Goal: Task Accomplishment & Management: Use online tool/utility

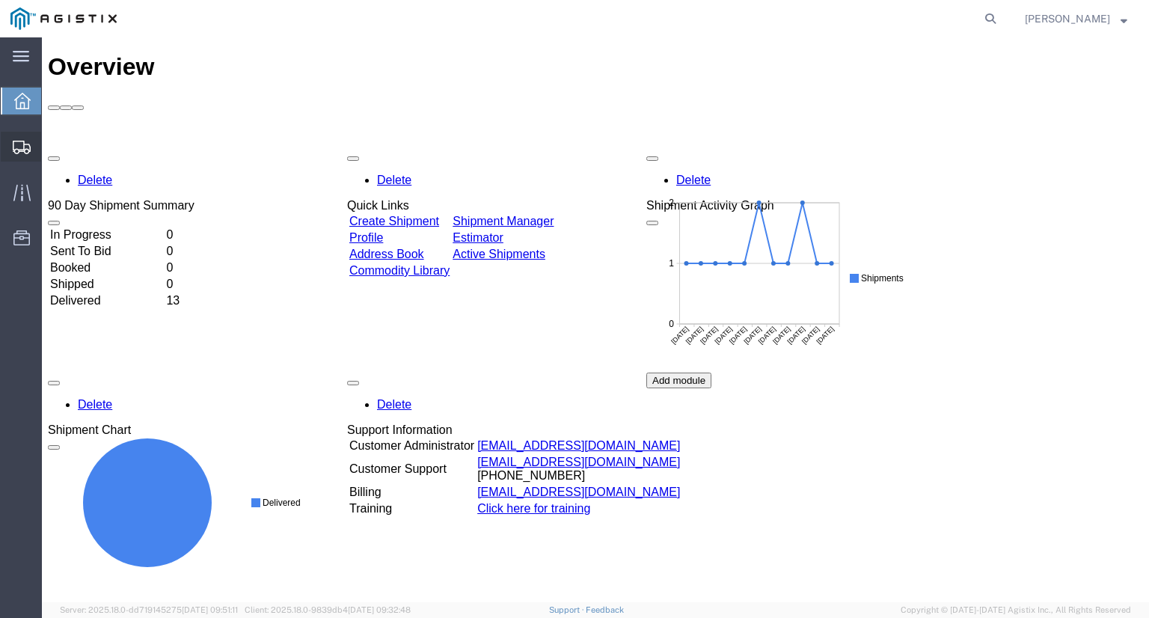
click at [0, 0] on span "Shipment Manager" at bounding box center [0, 0] width 0 height 0
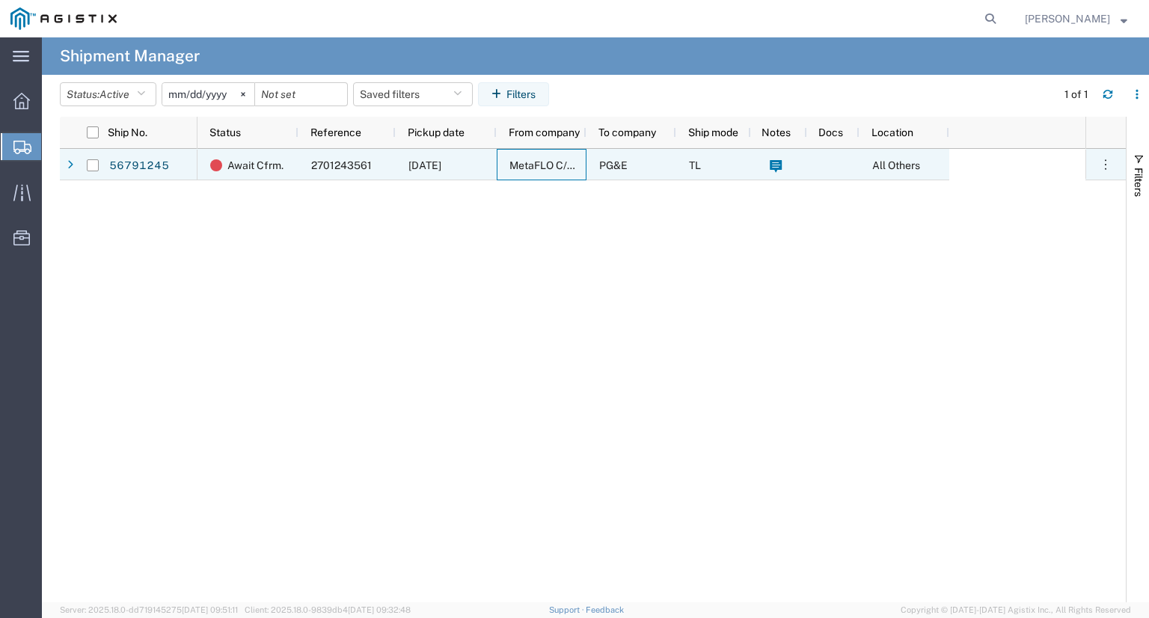
click at [568, 167] on span "MetaFLO C/O BlendPack LLC" at bounding box center [579, 165] width 141 height 12
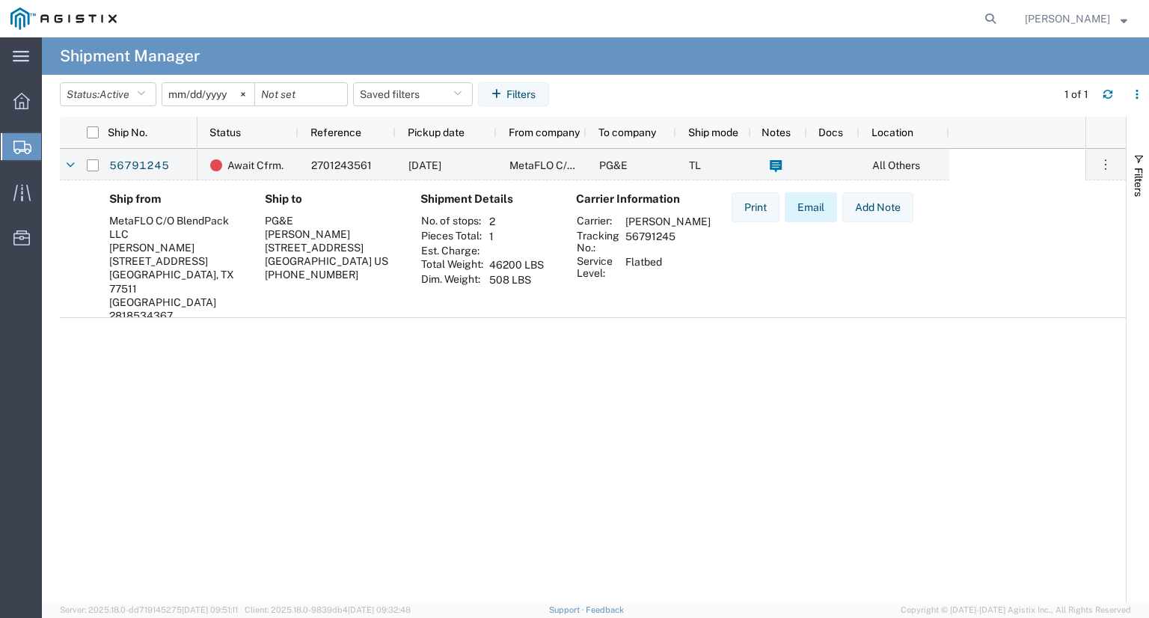
click at [818, 210] on button "Email" at bounding box center [811, 207] width 52 height 30
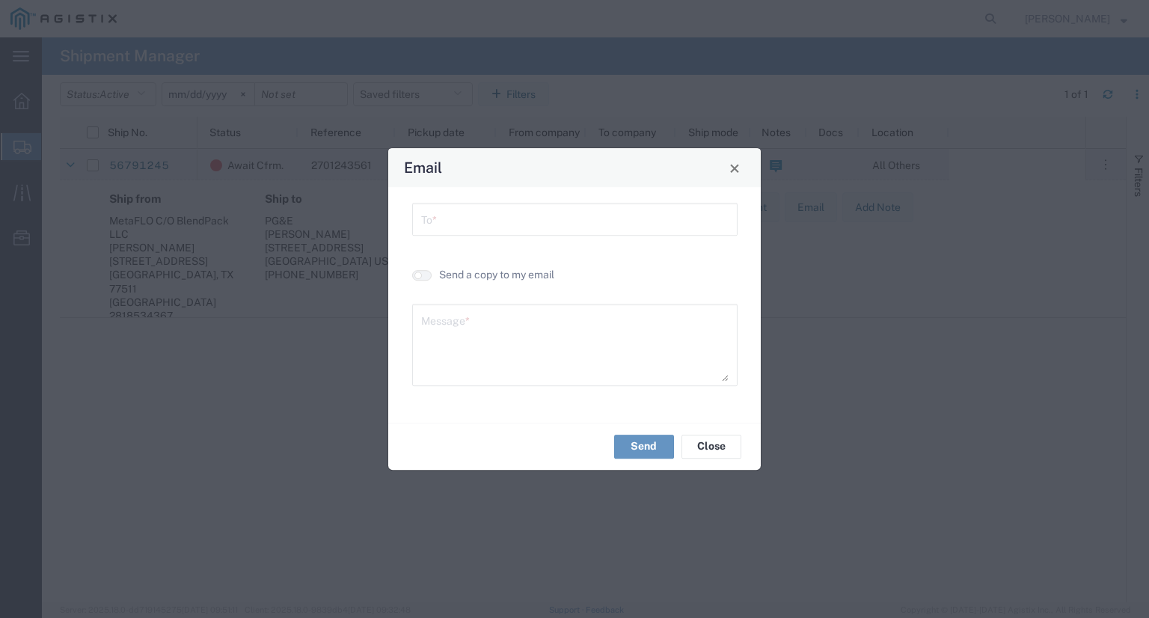
click at [476, 209] on input "text" at bounding box center [574, 218] width 307 height 26
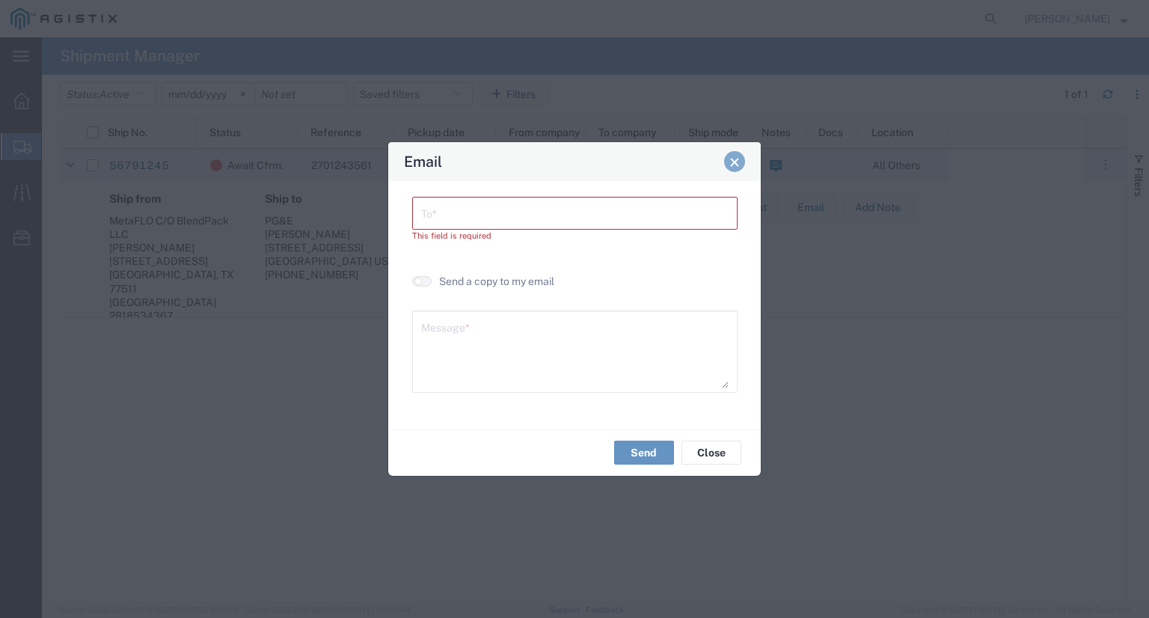
click at [743, 169] on div "Email" at bounding box center [574, 161] width 373 height 39
click at [736, 162] on span "Close" at bounding box center [734, 161] width 10 height 10
